Goal: Check status: Check status

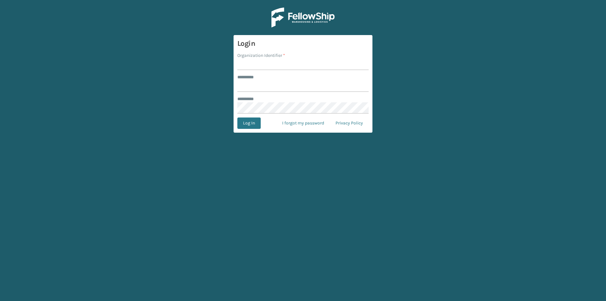
click at [251, 62] on input "Organization Identifier *" at bounding box center [302, 64] width 131 height 11
type input "SuperAdminOrganization"
click at [256, 87] on input "******** *" at bounding box center [302, 85] width 131 height 11
type input "******"
click at [237, 102] on div at bounding box center [237, 102] width 0 height 0
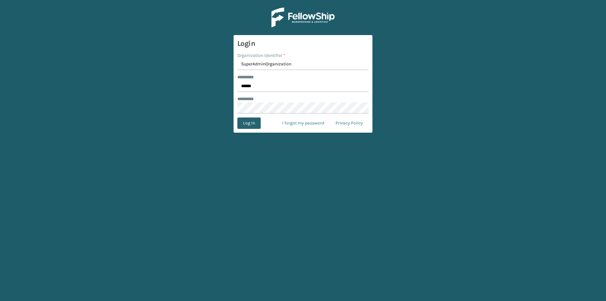
click at [245, 126] on button "Log In" at bounding box center [248, 122] width 23 height 11
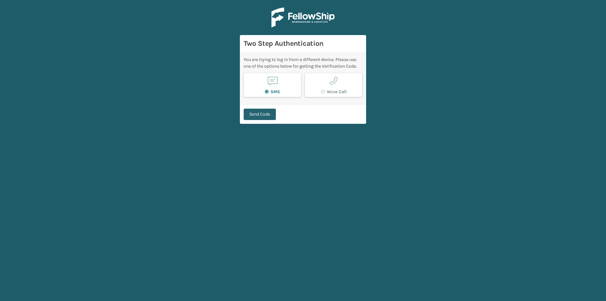
click at [262, 116] on button "Send Code" at bounding box center [260, 114] width 32 height 11
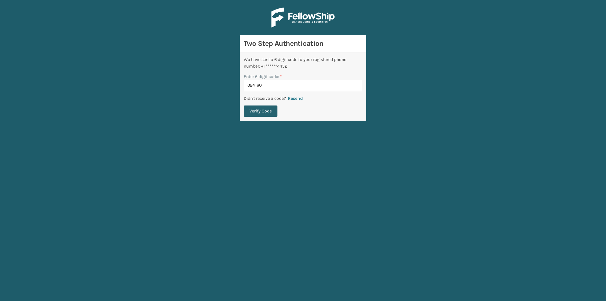
type input "024160"
click at [268, 109] on button "Verify Code" at bounding box center [261, 110] width 34 height 11
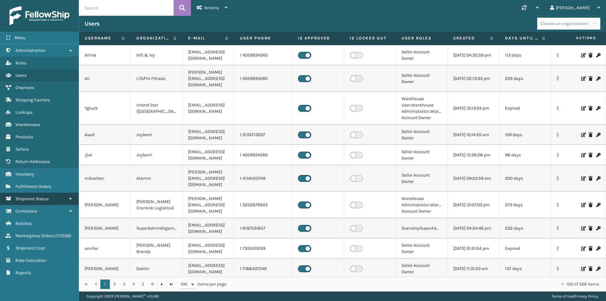
click at [34, 198] on span "Shipment Status" at bounding box center [31, 198] width 33 height 5
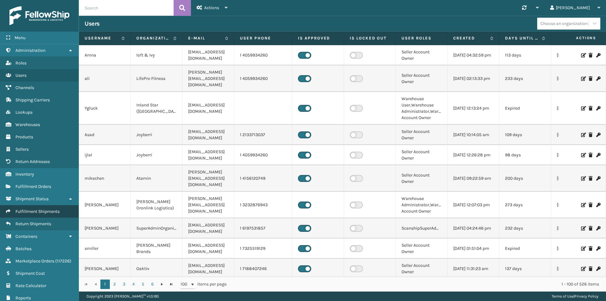
click at [33, 213] on span "Fulfillment Shipments" at bounding box center [37, 211] width 44 height 5
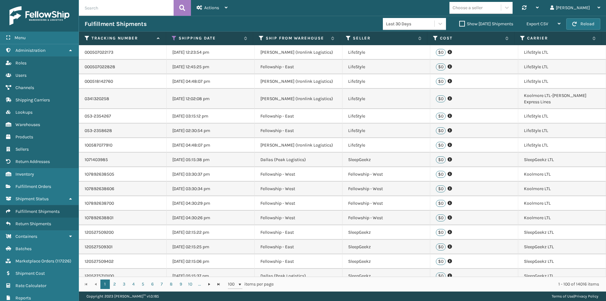
click at [459, 24] on label "Show [DATE] Shipments" at bounding box center [486, 23] width 54 height 5
click at [459, 24] on input "Show [DATE] Shipments" at bounding box center [459, 22] width 0 height 4
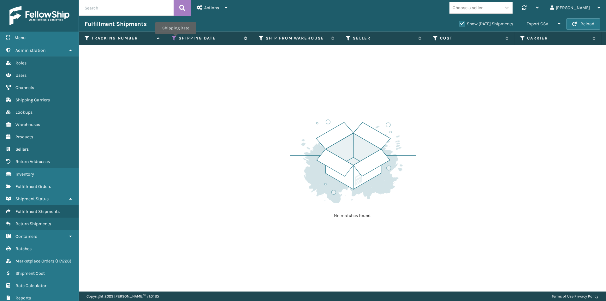
click at [175, 38] on icon at bounding box center [174, 38] width 5 height 6
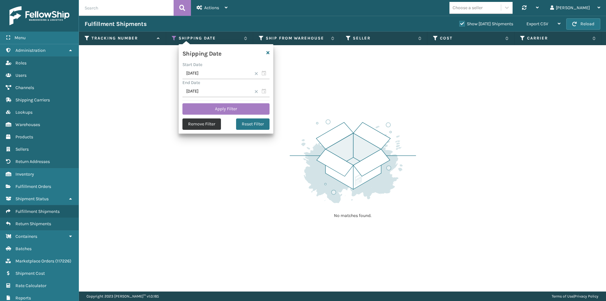
click at [204, 124] on button "Remove Filter" at bounding box center [201, 123] width 38 height 11
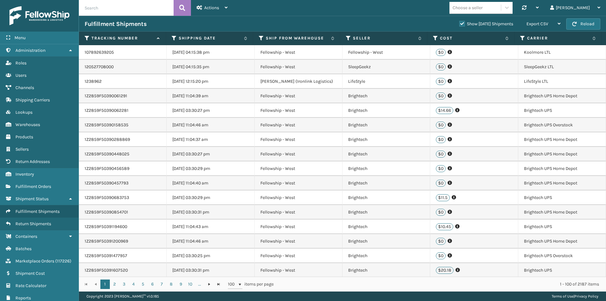
click at [217, 9] on span "Actions" at bounding box center [211, 7] width 15 height 5
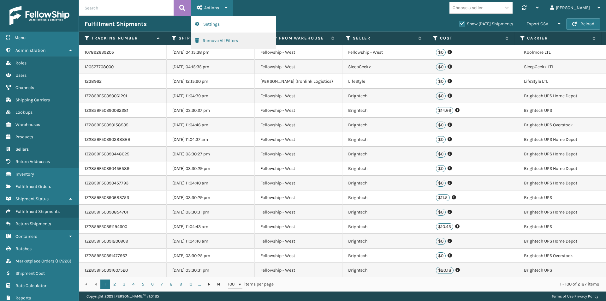
click at [220, 41] on button "Remove All Filters" at bounding box center [233, 41] width 85 height 16
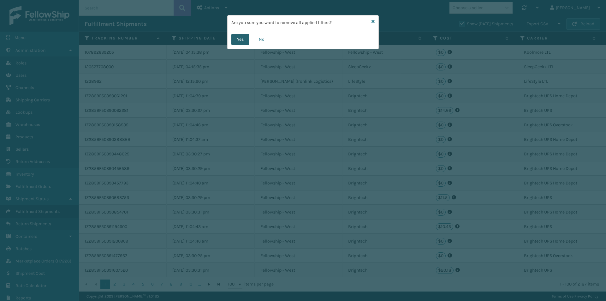
click at [238, 41] on button "Yes" at bounding box center [240, 39] width 18 height 11
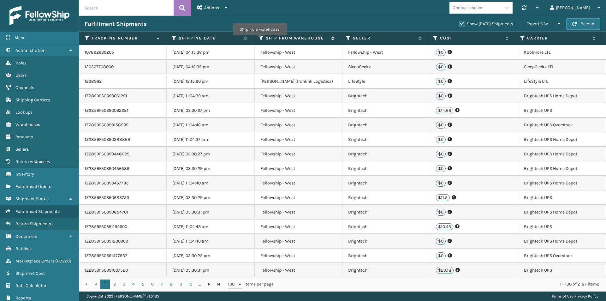
click at [259, 40] on icon at bounding box center [261, 38] width 5 height 6
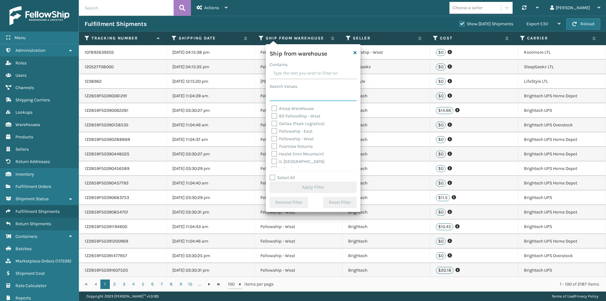
click at [279, 96] on input "Search Values" at bounding box center [312, 95] width 87 height 11
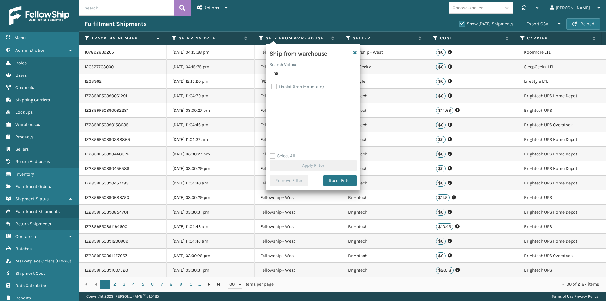
type input "ha"
click at [273, 86] on label "Haslet (Iron Mountain)" at bounding box center [297, 86] width 52 height 5
click at [272, 86] on input "Haslet (Iron Mountain)" at bounding box center [271, 85] width 0 height 4
checkbox input "true"
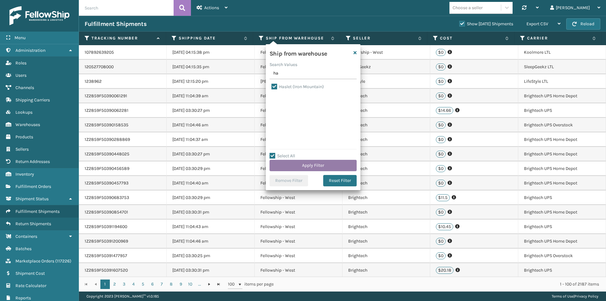
click at [323, 166] on button "Apply Filter" at bounding box center [312, 165] width 87 height 11
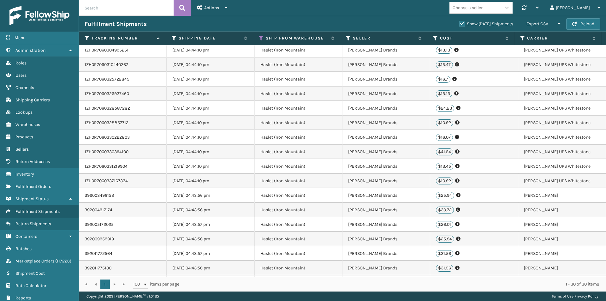
scroll to position [32, 0]
drag, startPoint x: 571, startPoint y: 181, endPoint x: 521, endPoint y: 183, distance: 50.2
click at [521, 183] on td "[PERSON_NAME] UPS Whitestone" at bounding box center [562, 180] width 88 height 15
click at [119, 180] on td "1ZH0R7060337167334" at bounding box center [123, 180] width 88 height 15
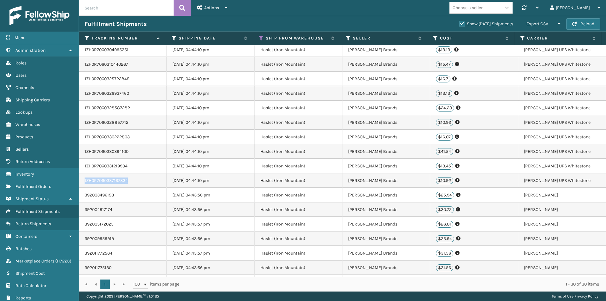
copy td "1ZH0R7060337167334"
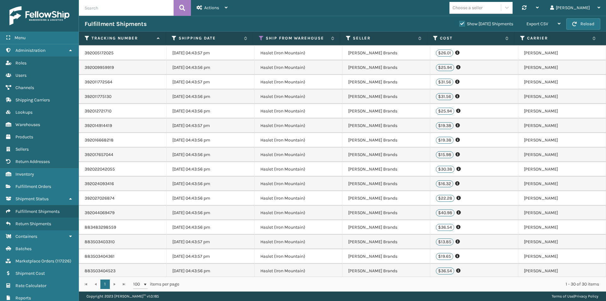
scroll to position [204, 0]
